Goal: Task Accomplishment & Management: Use online tool/utility

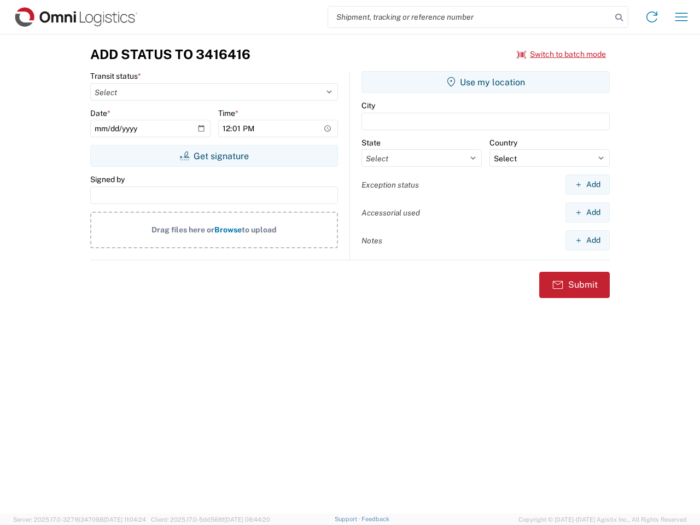
click at [470, 17] on input "search" at bounding box center [469, 17] width 283 height 21
click at [619, 17] on icon at bounding box center [618, 17] width 15 height 15
click at [652, 17] on icon at bounding box center [651, 16] width 17 height 17
click at [681, 17] on icon "button" at bounding box center [681, 17] width 13 height 8
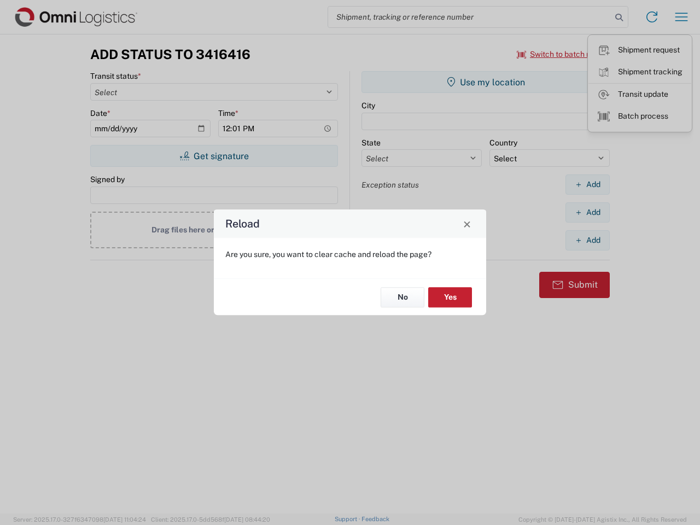
click at [561, 54] on div "Reload Are you sure, you want to clear cache and reload the page? No Yes" at bounding box center [350, 262] width 700 height 525
click at [214, 156] on div "Reload Are you sure, you want to clear cache and reload the page? No Yes" at bounding box center [350, 262] width 700 height 525
click at [485, 82] on div "Reload Are you sure, you want to clear cache and reload the page? No Yes" at bounding box center [350, 262] width 700 height 525
click at [587, 184] on div "Reload Are you sure, you want to clear cache and reload the page? No Yes" at bounding box center [350, 262] width 700 height 525
click at [587, 212] on div "Reload Are you sure, you want to clear cache and reload the page? No Yes" at bounding box center [350, 262] width 700 height 525
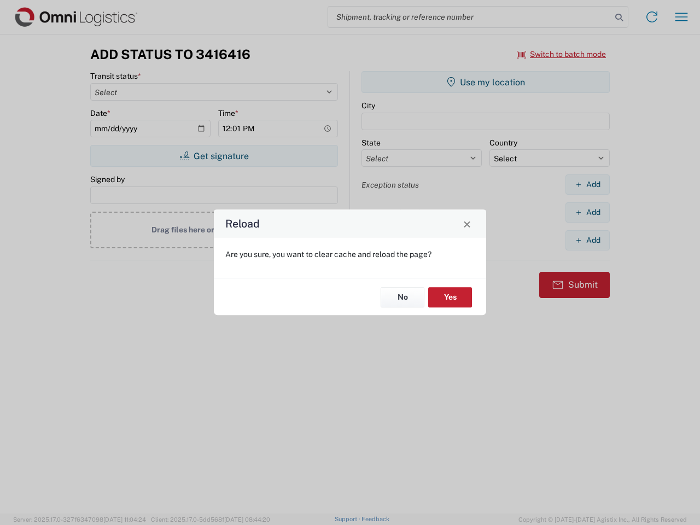
click at [587, 240] on div "Reload Are you sure, you want to clear cache and reload the page? No Yes" at bounding box center [350, 262] width 700 height 525
